Goal: Task Accomplishment & Management: Complete application form

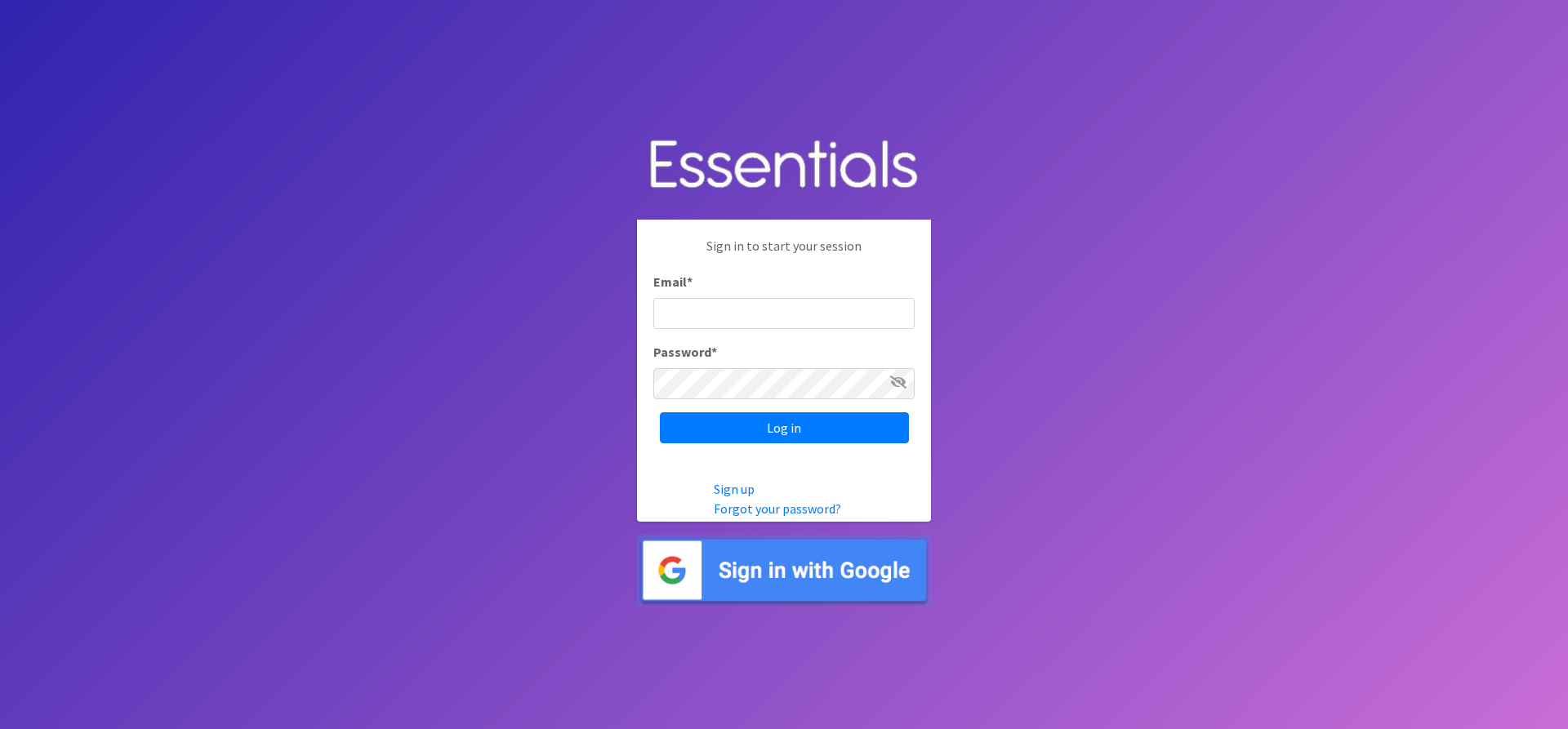
type input "[EMAIL_ADDRESS][DOMAIN_NAME]"
click at [896, 379] on icon at bounding box center [898, 382] width 16 height 13
click at [829, 417] on input "Log in" at bounding box center [784, 428] width 249 height 31
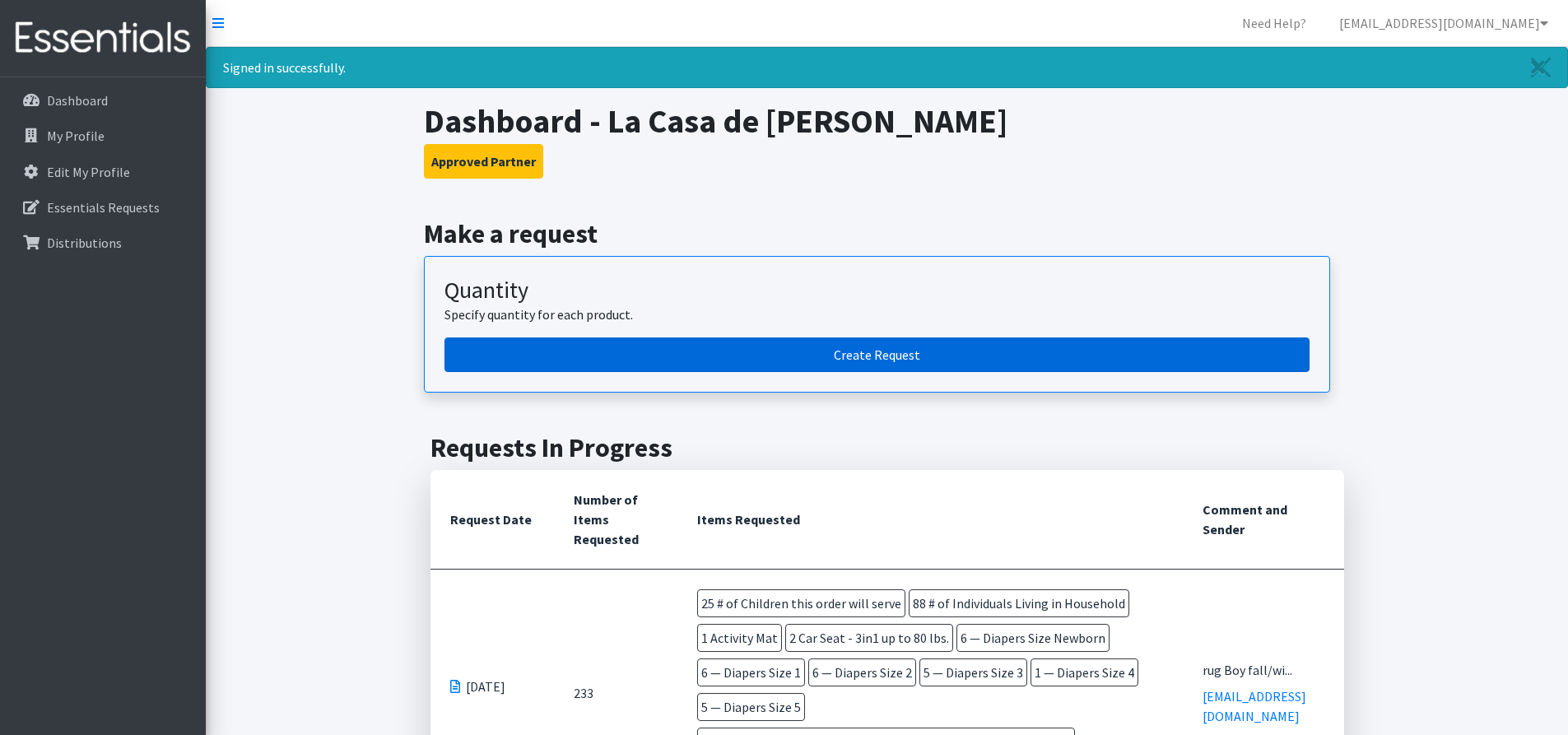
click at [781, 353] on link "Create Request" at bounding box center [877, 355] width 865 height 34
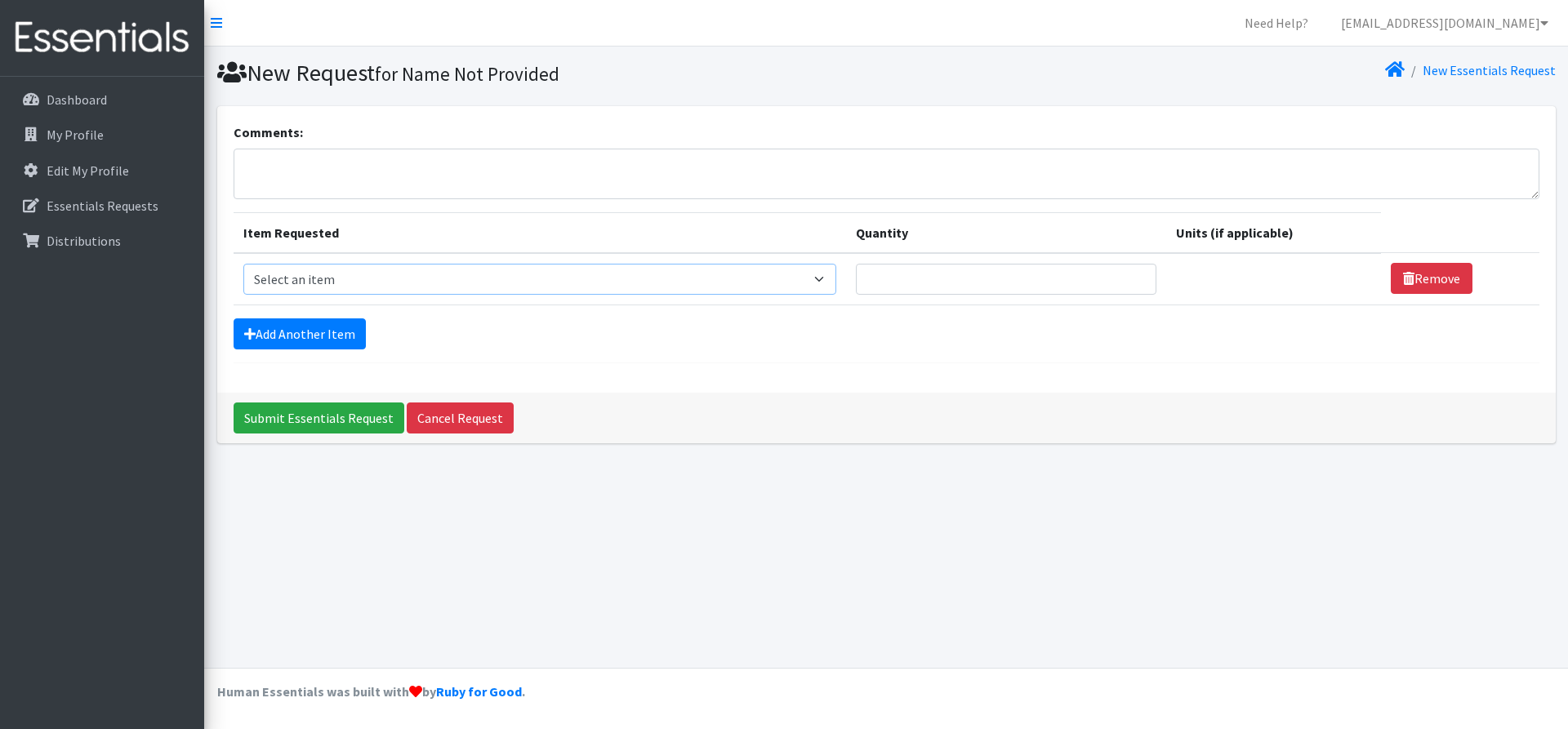
click at [828, 278] on select "Select an item # of Children this order will serve # of Individuals Living in H…" at bounding box center [540, 279] width 593 height 31
select select "13431"
click at [243, 264] on select "Select an item # of Children this order will serve # of Individuals Living in H…" at bounding box center [540, 279] width 593 height 31
click at [927, 288] on input "Quantity" at bounding box center [1006, 279] width 301 height 31
type input "2"
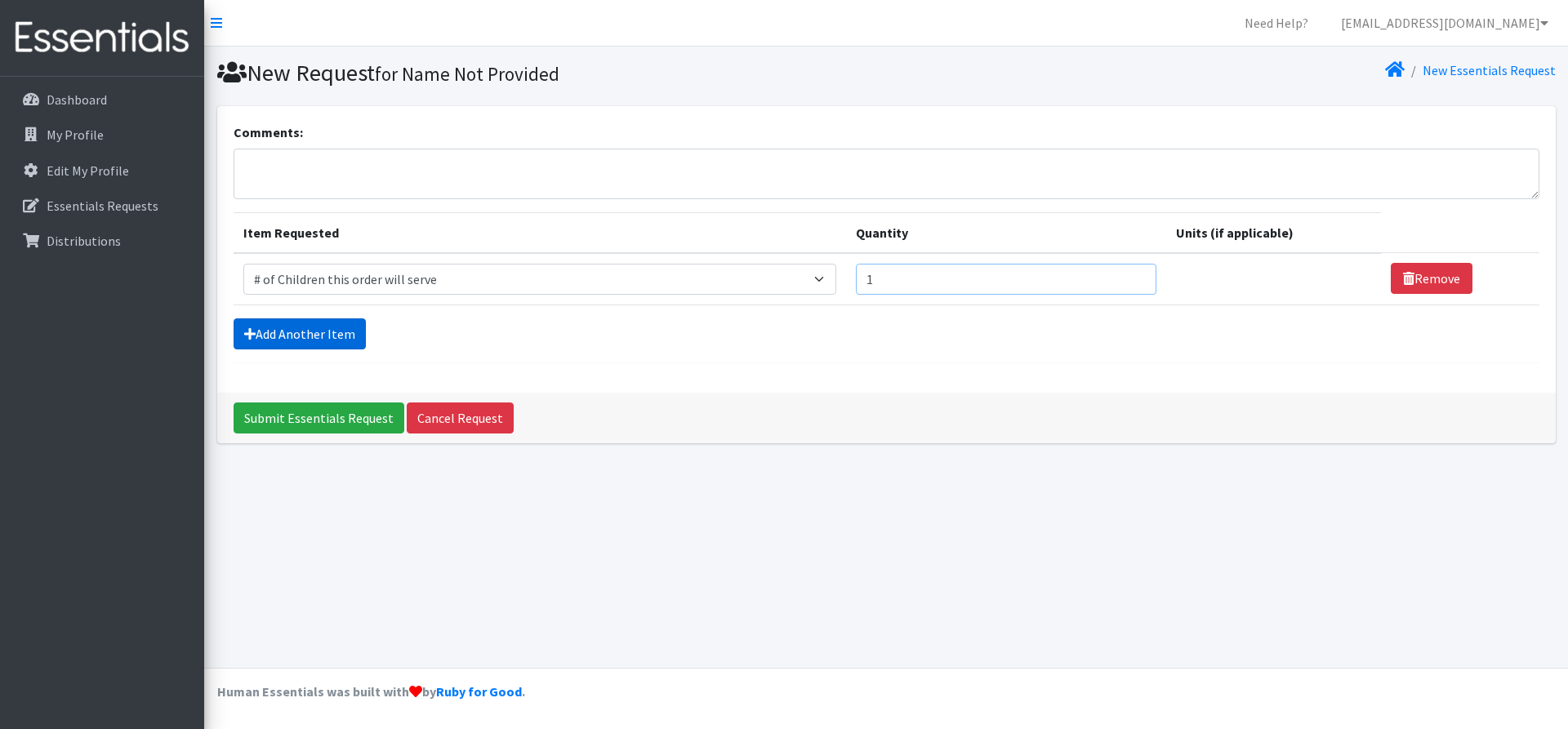
type input "1"
click at [254, 327] on icon at bounding box center [249, 333] width 11 height 13
click at [312, 335] on link "Add Another Item" at bounding box center [299, 334] width 132 height 31
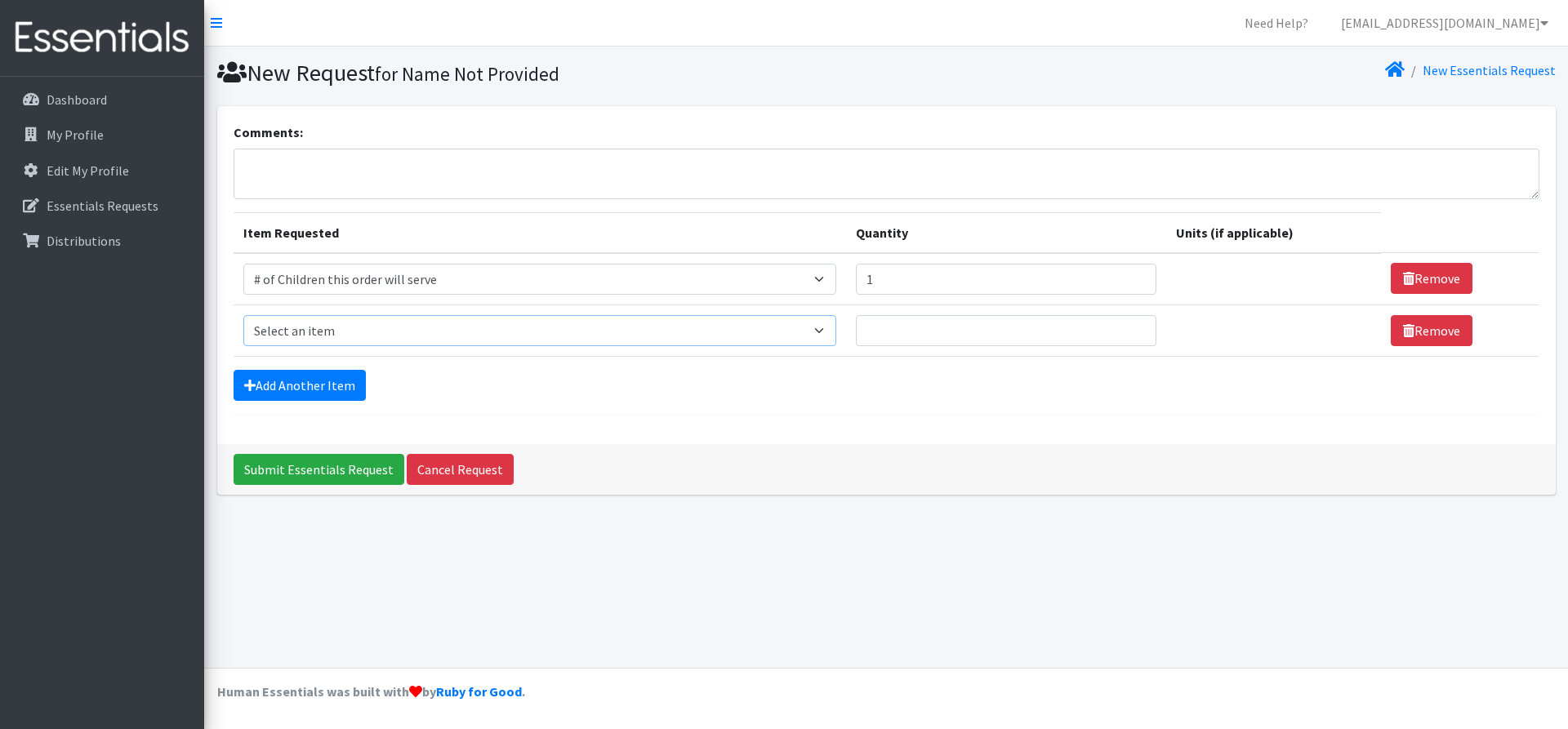
click at [347, 325] on select "Select an item # of Children this order will serve # of Individuals Living in H…" at bounding box center [540, 330] width 593 height 31
select select "6076"
click at [243, 315] on select "Select an item # of Children this order will serve # of Individuals Living in H…" at bounding box center [540, 330] width 593 height 31
click at [895, 331] on input "Quantity" at bounding box center [1006, 330] width 301 height 31
type input "4"
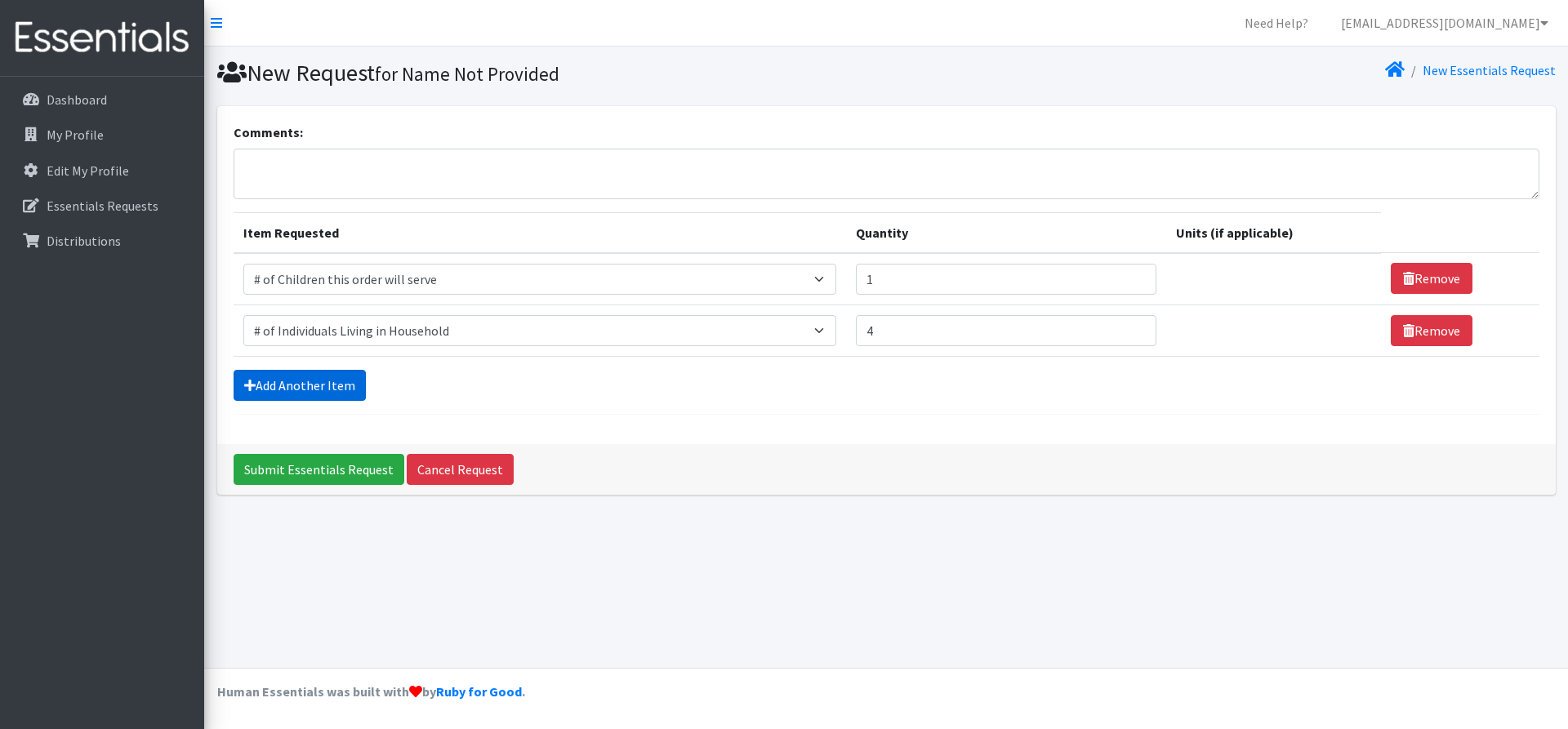
click at [356, 388] on link "Add Another Item" at bounding box center [299, 385] width 132 height 31
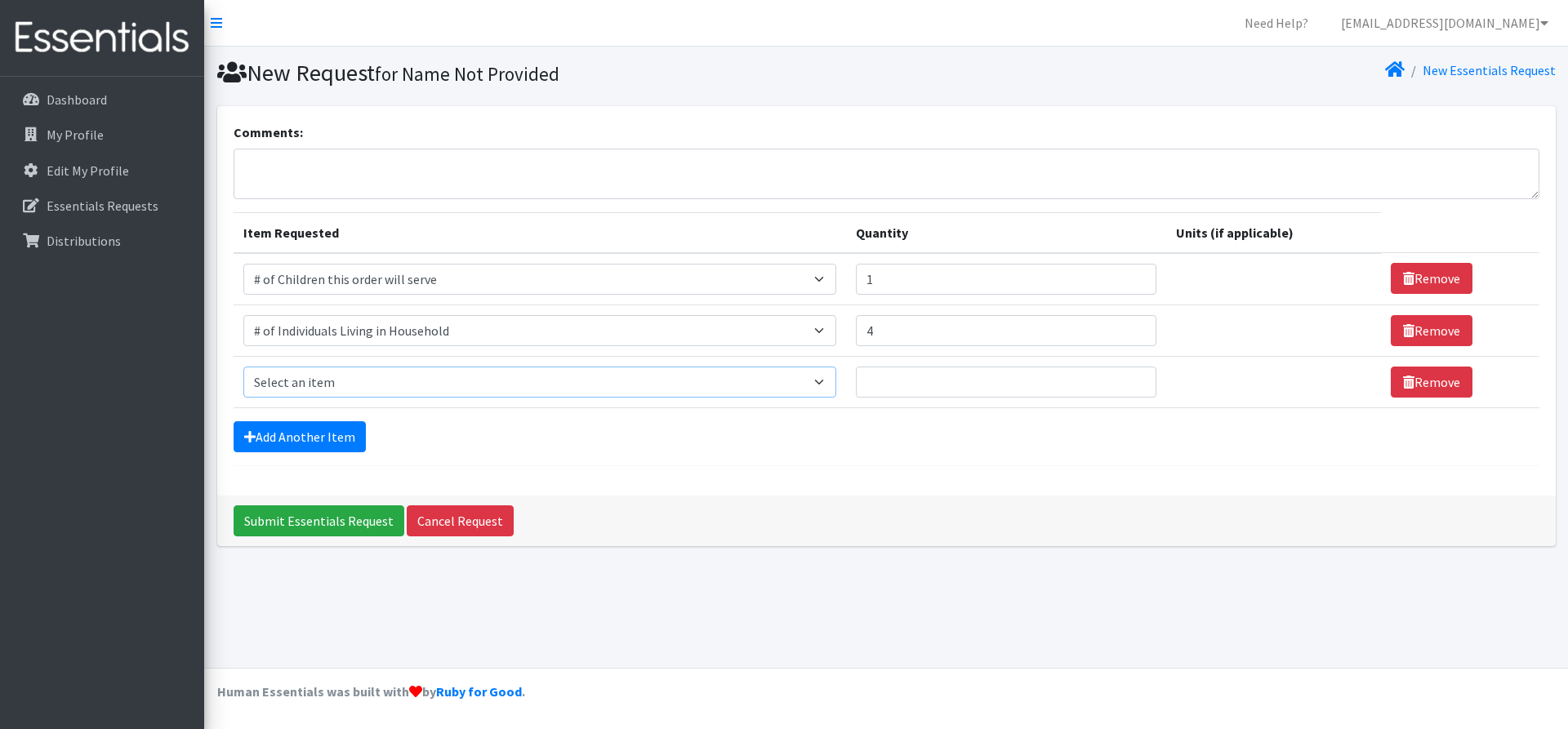
click at [382, 379] on select "Select an item # of Children this order will serve # of Individuals Living in H…" at bounding box center [540, 382] width 593 height 31
select select "5659"
click at [243, 366] on select "Select an item # of Children this order will serve # of Individuals Living in H…" at bounding box center [540, 382] width 593 height 31
click at [972, 382] on input "Quantity" at bounding box center [1006, 382] width 301 height 31
type input "1"
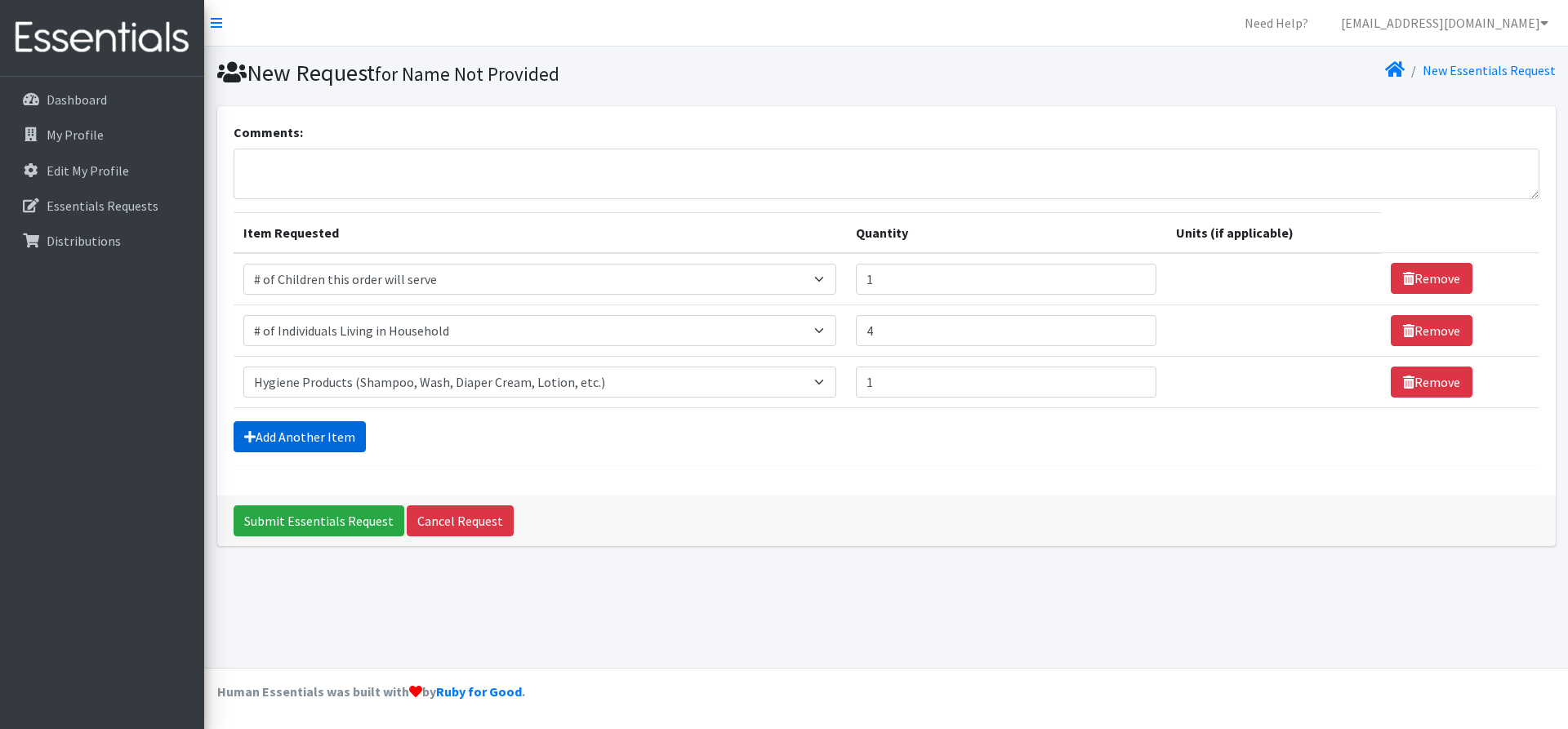
click at [344, 439] on link "Add Another Item" at bounding box center [299, 436] width 132 height 31
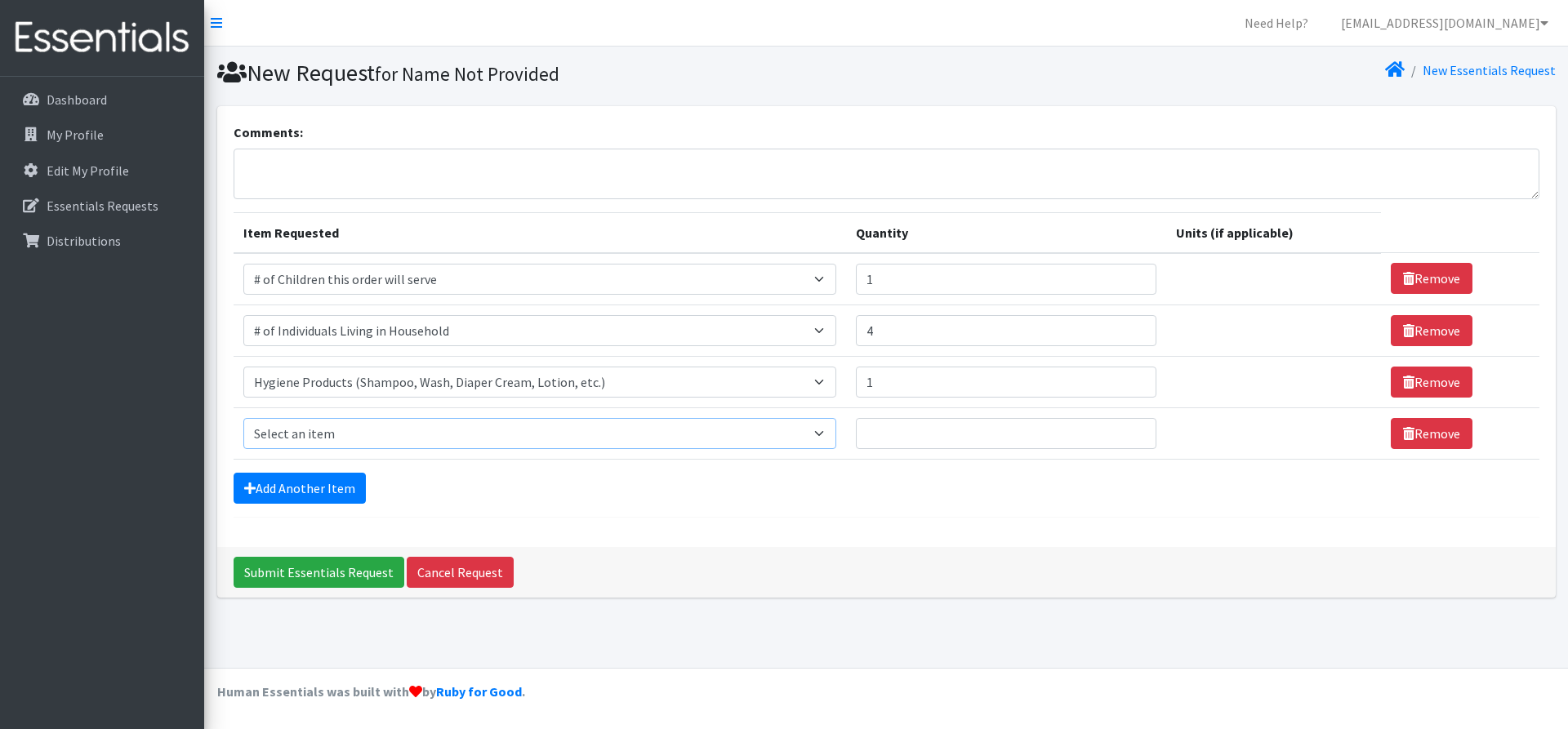
click at [374, 429] on select "Select an item # of Children this order will serve # of Individuals Living in H…" at bounding box center [540, 434] width 593 height 31
select select "5706"
click at [243, 418] on select "Select an item # of Children this order will serve # of Individuals Living in H…" at bounding box center [540, 434] width 593 height 31
click at [895, 438] on input "Quantity" at bounding box center [1006, 434] width 301 height 31
type input "1"
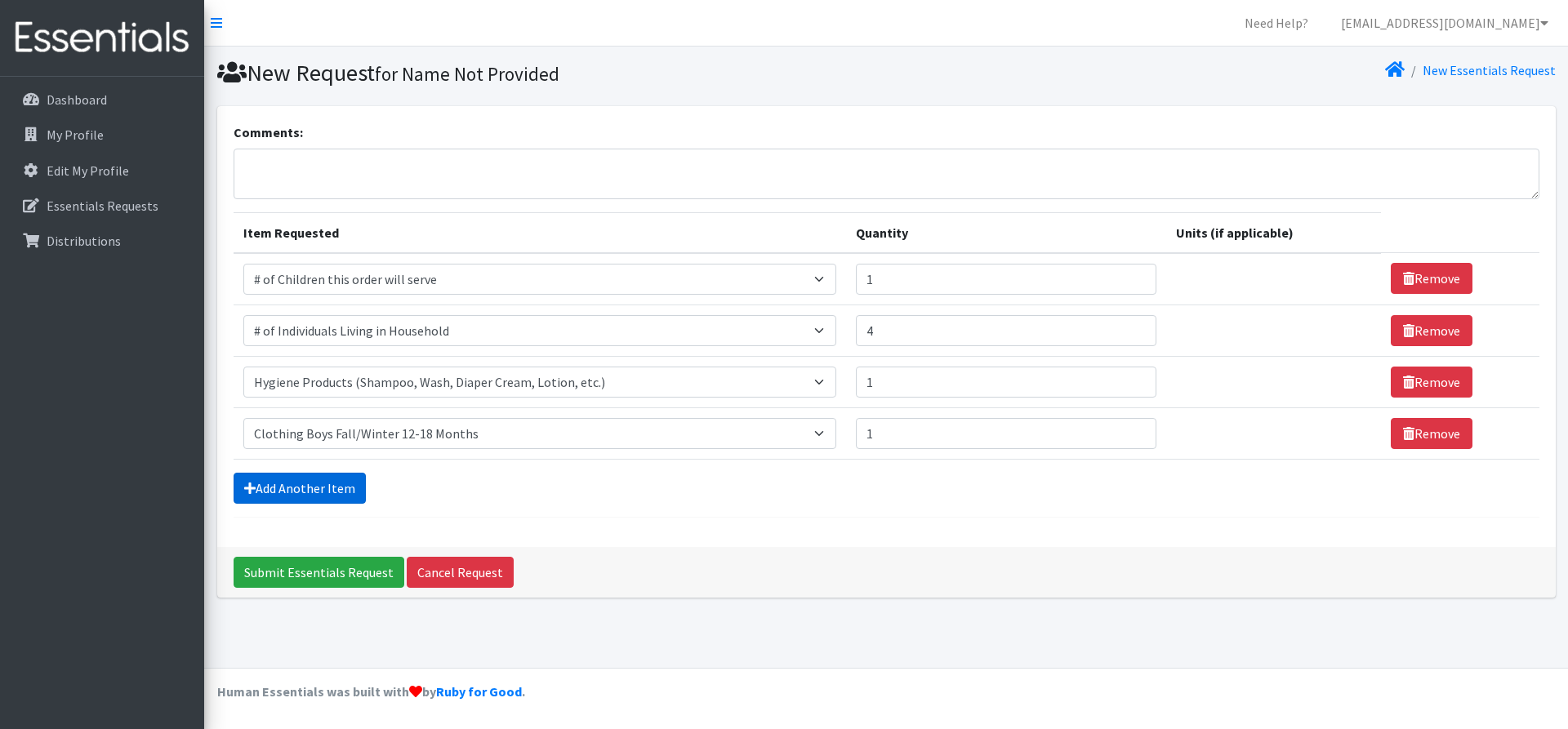
click at [358, 493] on link "Add Another Item" at bounding box center [299, 488] width 132 height 31
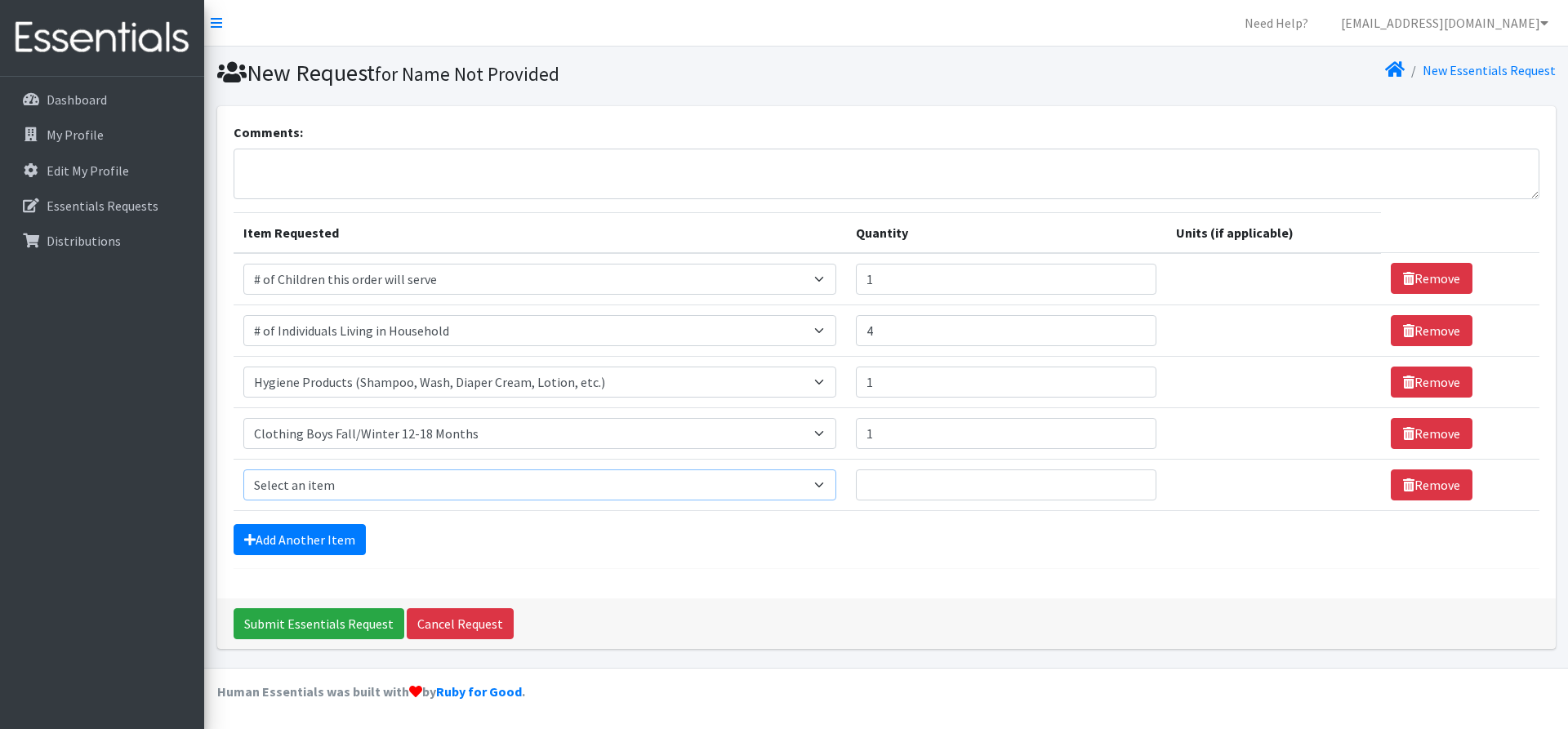
click at [398, 483] on select "Select an item # of Children this order will serve # of Individuals Living in H…" at bounding box center [540, 485] width 593 height 31
click at [672, 565] on form "Comments: Item Requested Quantity Units (if applicable) Item Requested Select a…" at bounding box center [886, 345] width 1306 height 446
click at [1427, 493] on link "Remove" at bounding box center [1431, 485] width 82 height 31
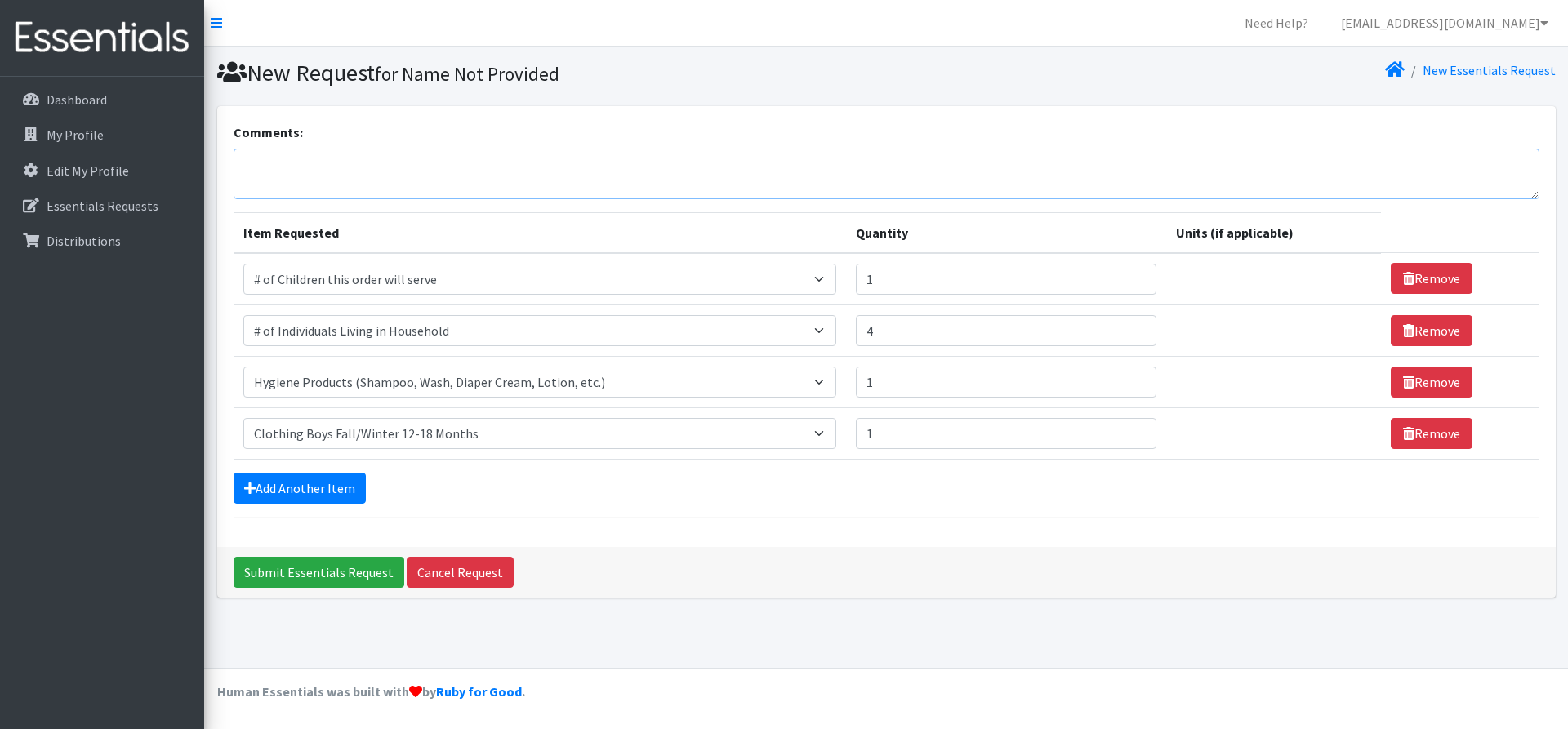
click at [360, 165] on textarea "Comments:" at bounding box center [886, 173] width 1306 height 50
type textarea "Baby swing for a boy"
click at [336, 572] on input "Submit Essentials Request" at bounding box center [319, 572] width 171 height 31
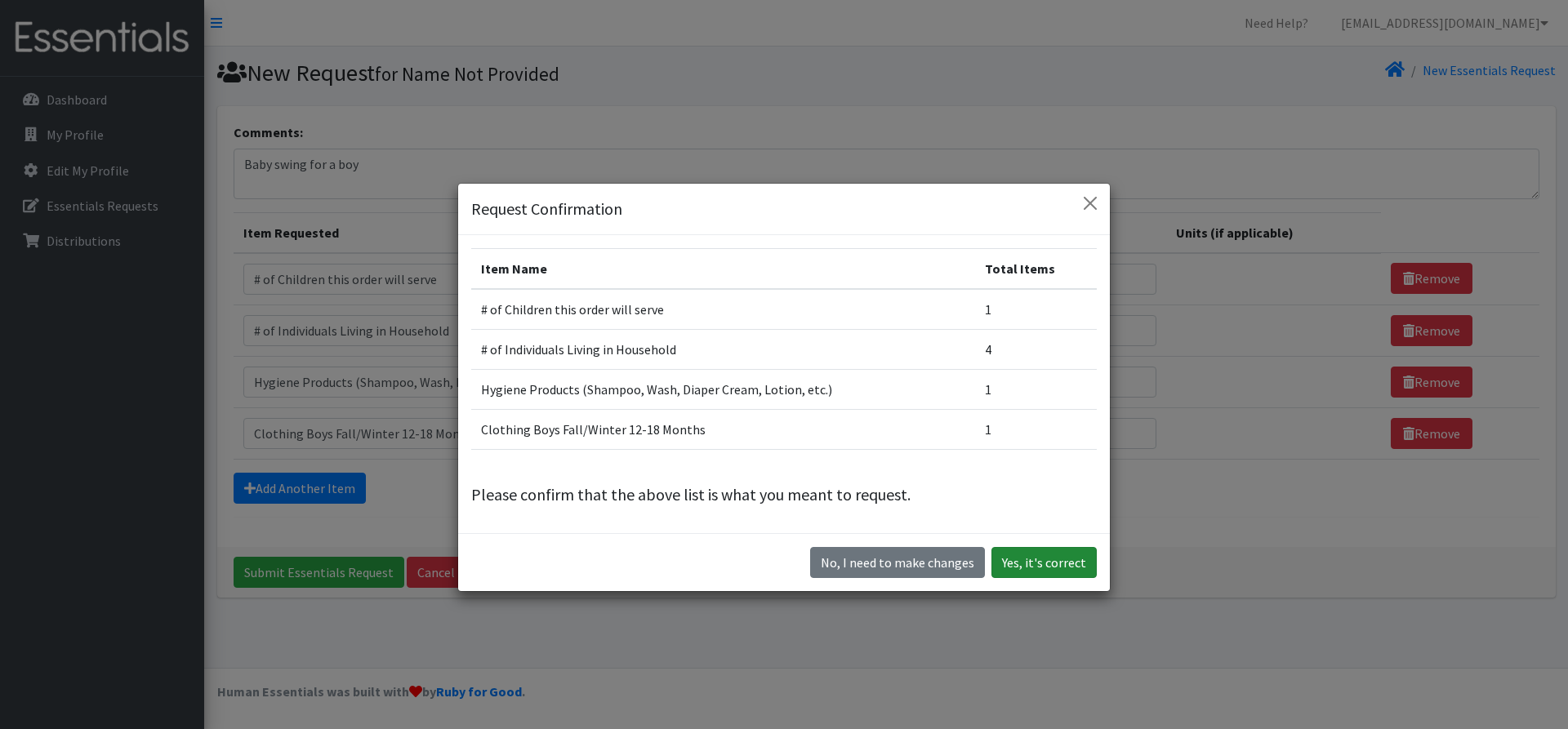
click at [1048, 554] on button "Yes, it's correct" at bounding box center [1044, 563] width 105 height 31
